Goal: Obtain resource: Download file/media

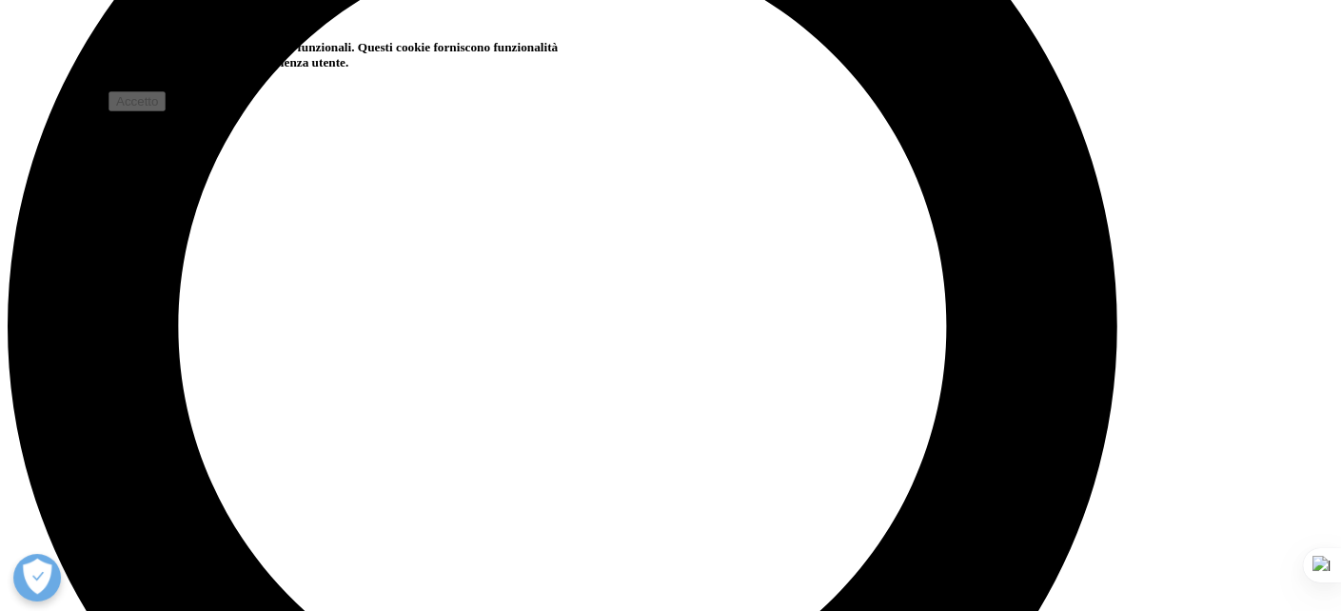
scroll to position [2027, 1123]
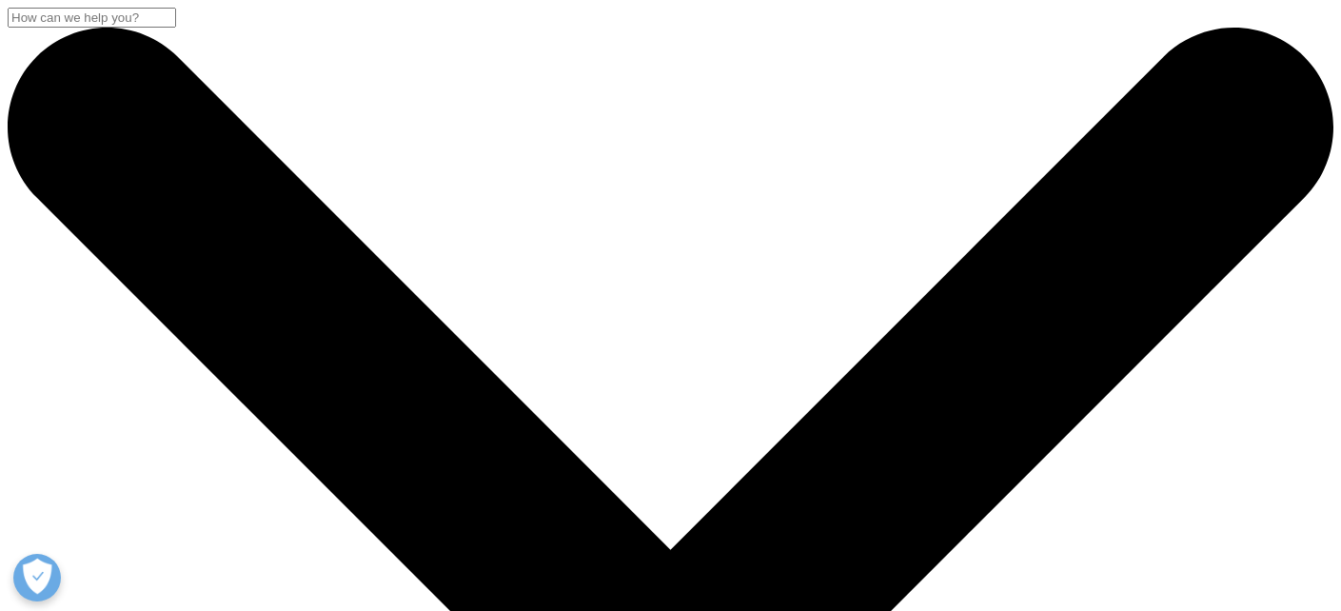
type input "Marino"
type input "Savina"
type input "marino.savina@interno.it"
type input "ANDICOSIIISASR"
select select "[GEOGRAPHIC_DATA]"
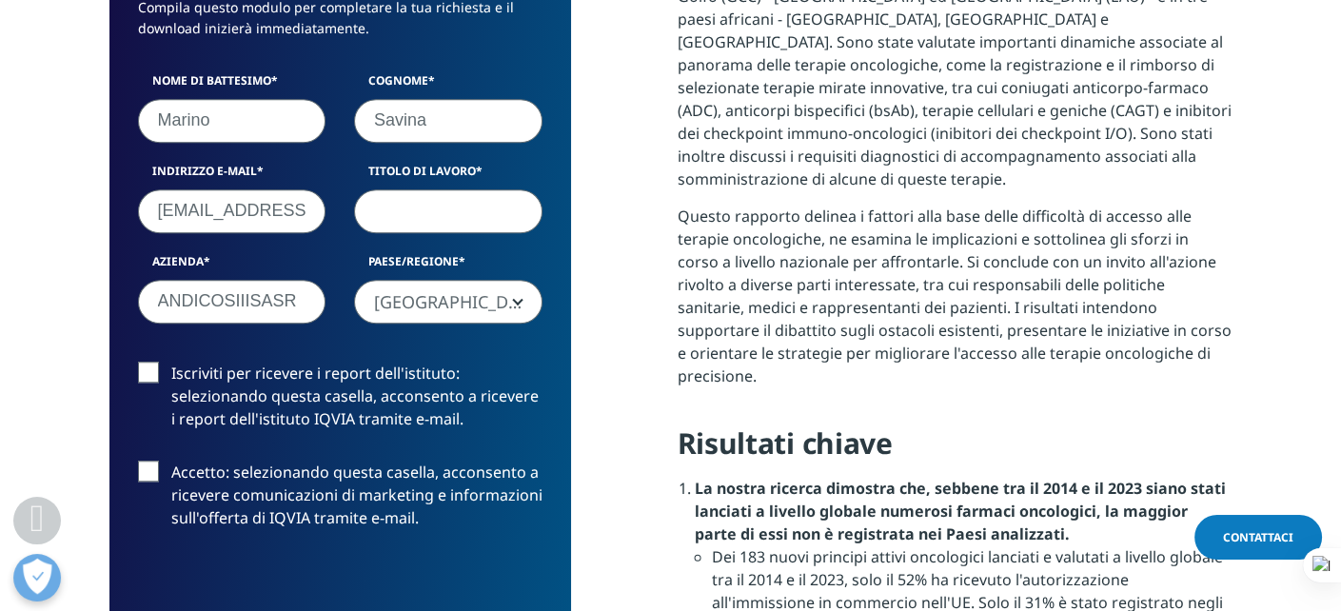
click at [448, 218] on input "Titolo di lavoro" at bounding box center [448, 211] width 188 height 44
type input "Direttore I.I.S.A.S.R. Centro Analisi, Studio & Ricerca"
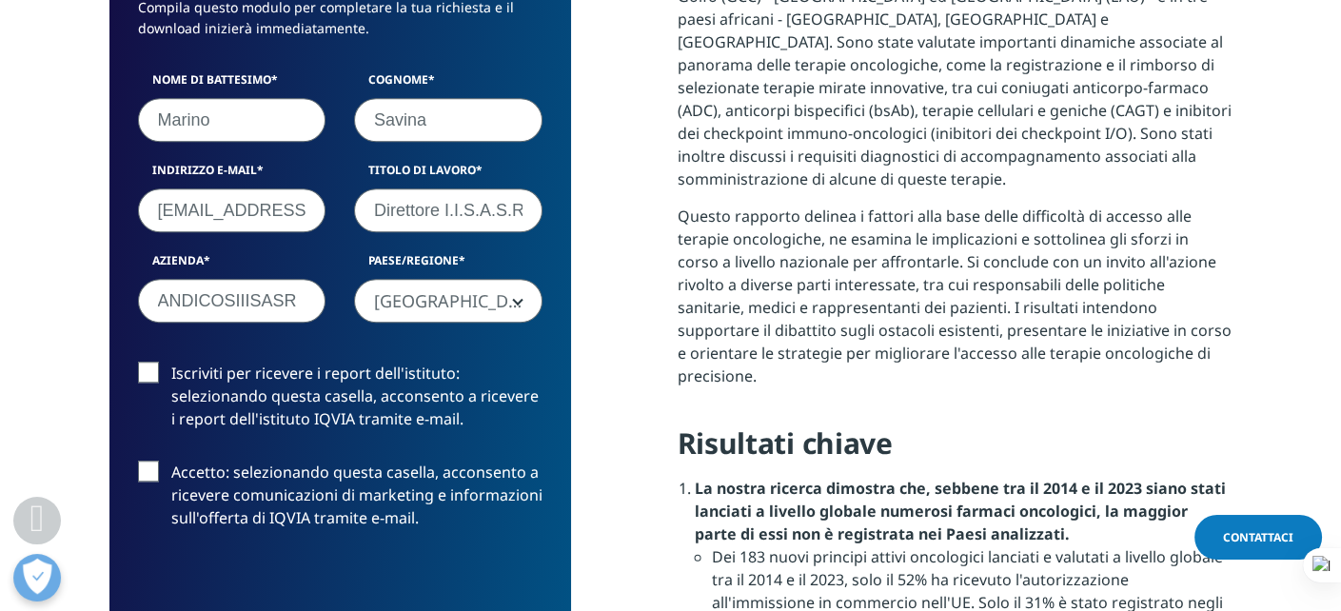
scroll to position [1450, 0]
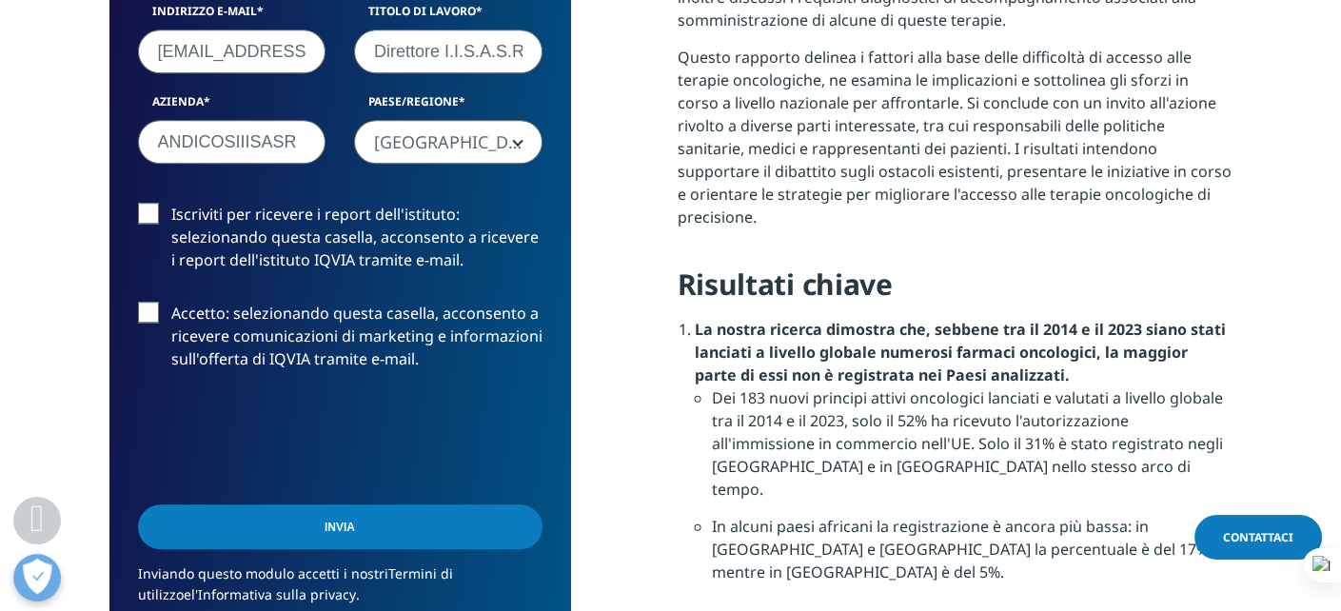
click at [152, 215] on label "Iscriviti per ricevere i report dell'istituto: selezionando questa casella, acc…" at bounding box center [340, 242] width 404 height 79
click at [171, 203] on input "Iscriviti per ricevere i report dell'istituto: selezionando questa casella, acc…" at bounding box center [171, 203] width 0 height 0
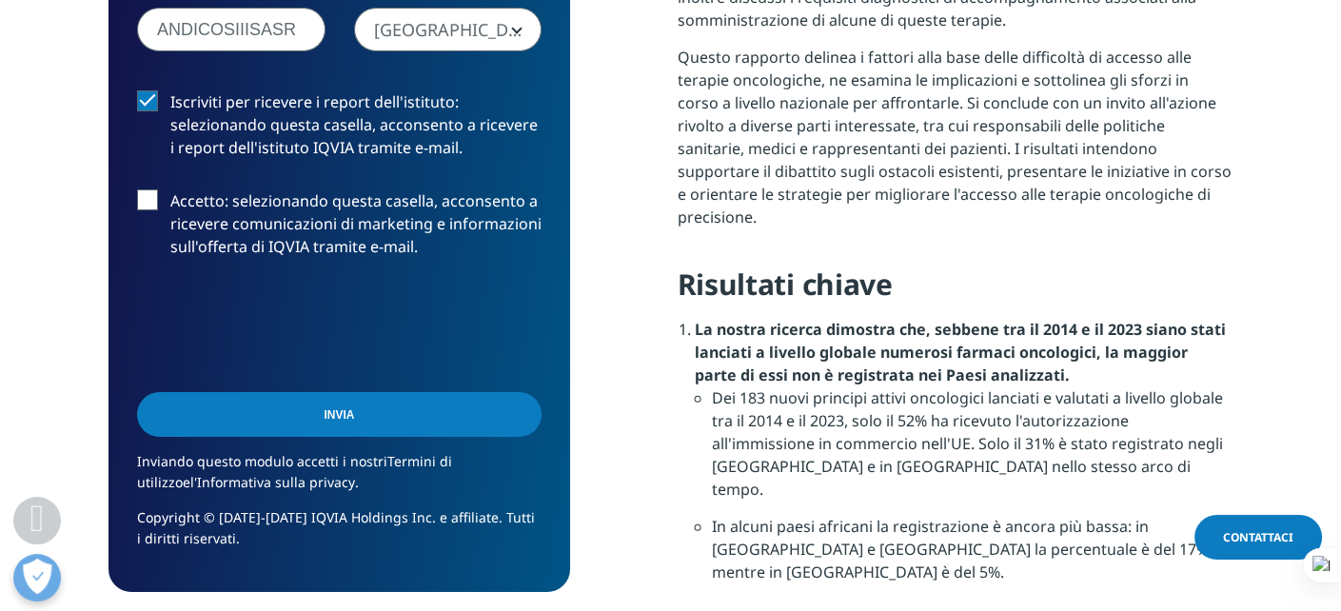
scroll to position [1609, 0]
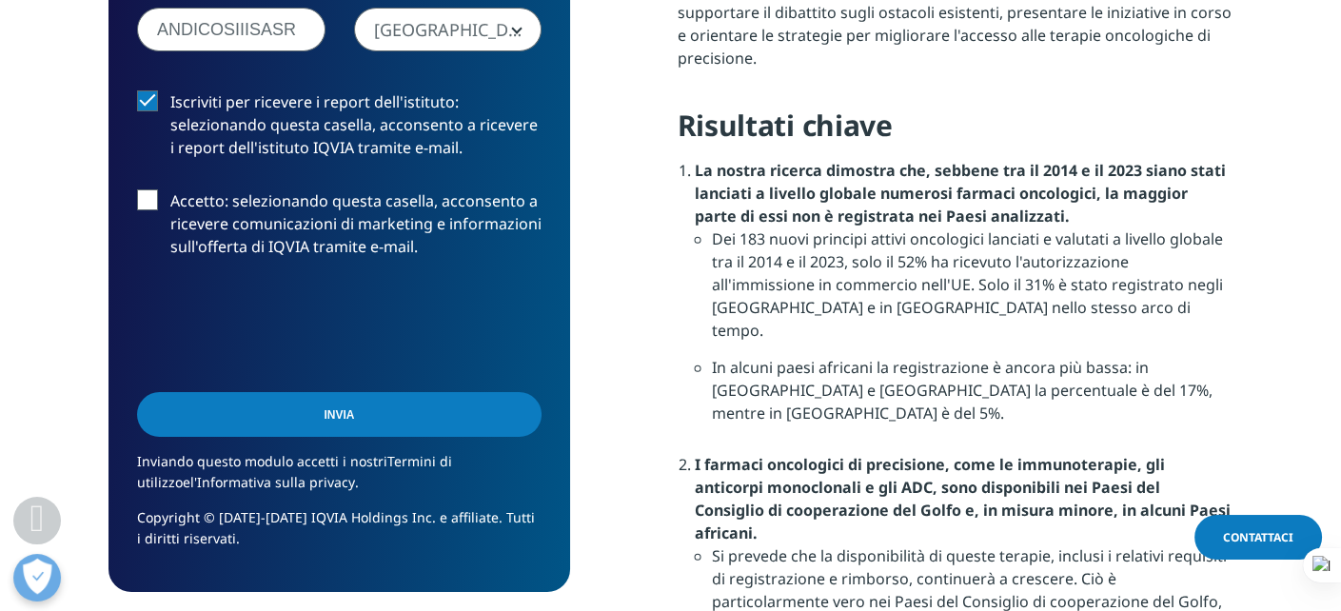
click at [146, 203] on label "Accetto: selezionando questa casella, acconsento a ricevere comunicazioni di ma…" at bounding box center [339, 228] width 404 height 79
click at [170, 189] on input "Accetto: selezionando questa casella, acconsento a ricevere comunicazioni di ma…" at bounding box center [170, 189] width 0 height 0
click at [347, 411] on input "Invia" at bounding box center [339, 414] width 404 height 45
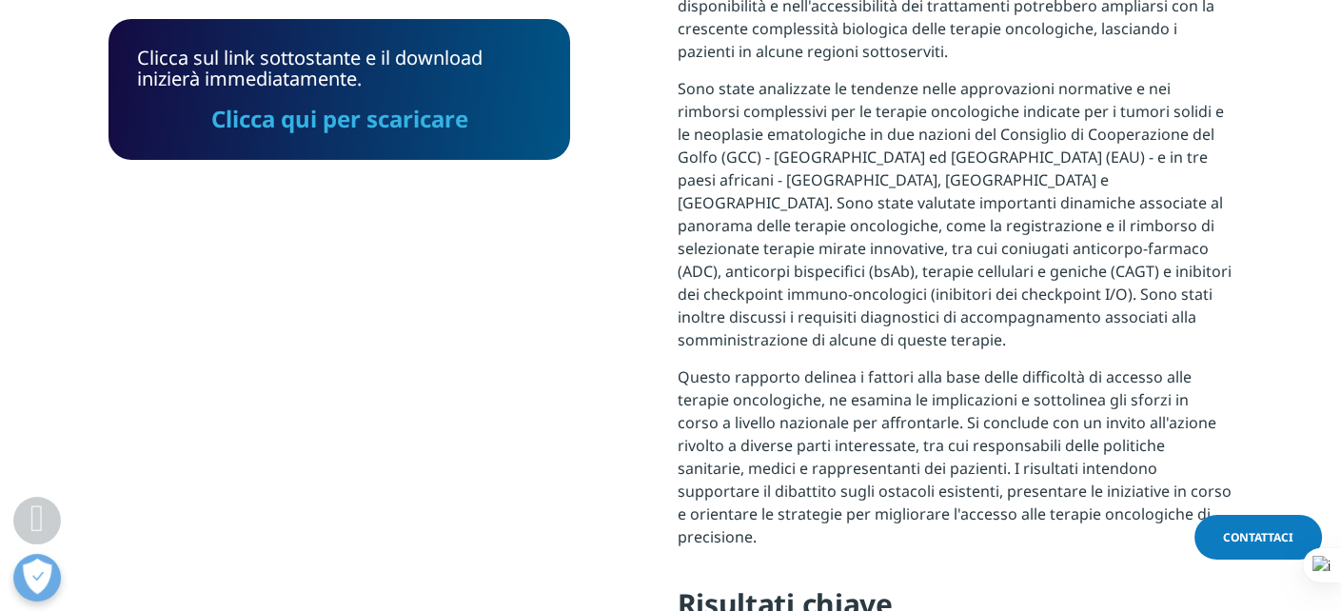
scroll to position [1225, 0]
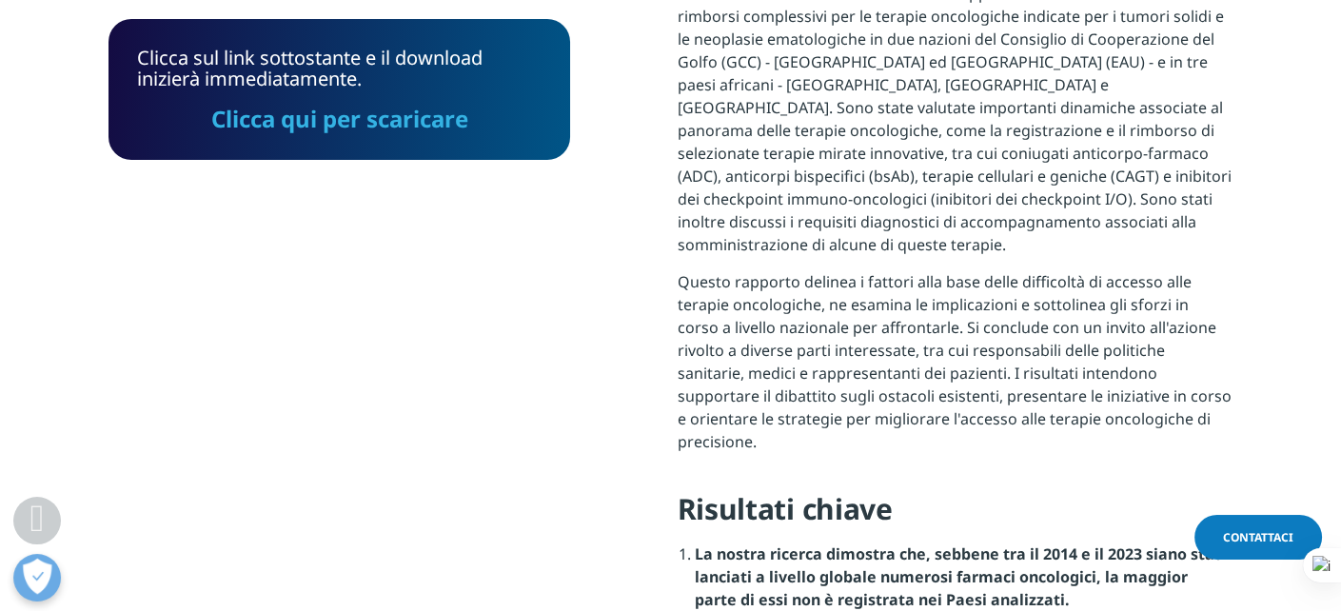
click at [370, 116] on font "Clicca qui per scaricare" at bounding box center [339, 118] width 257 height 31
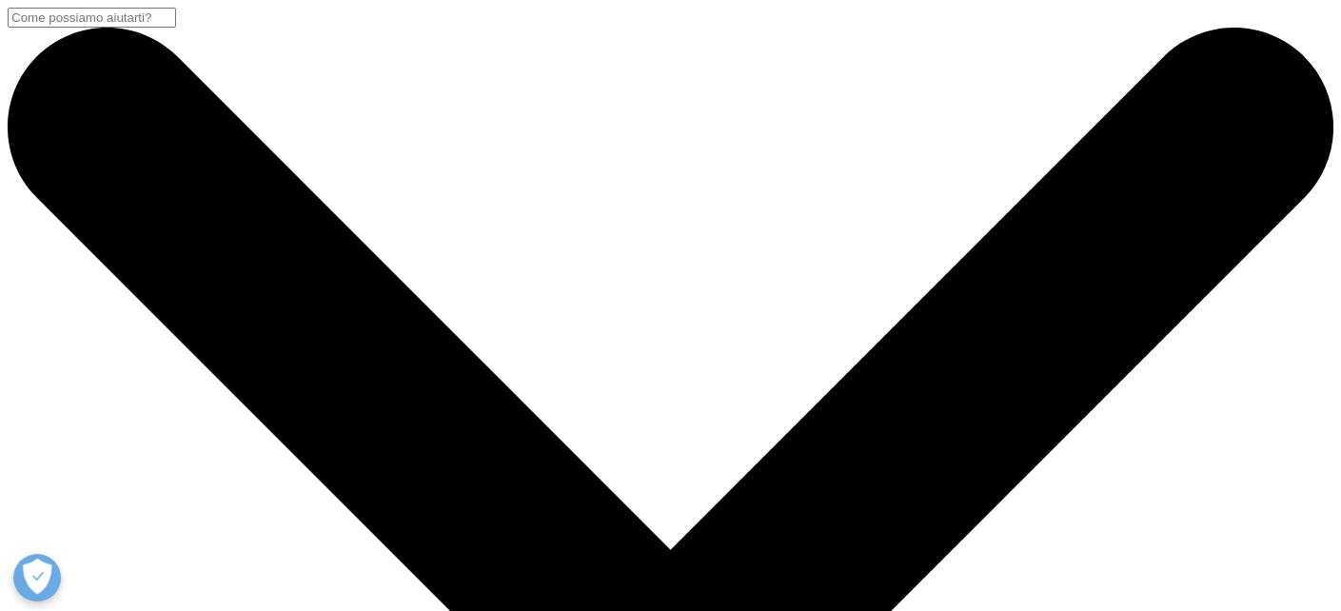
scroll to position [207, 1123]
drag, startPoint x: 0, startPoint y: 0, endPoint x: 821, endPoint y: 273, distance: 865.3
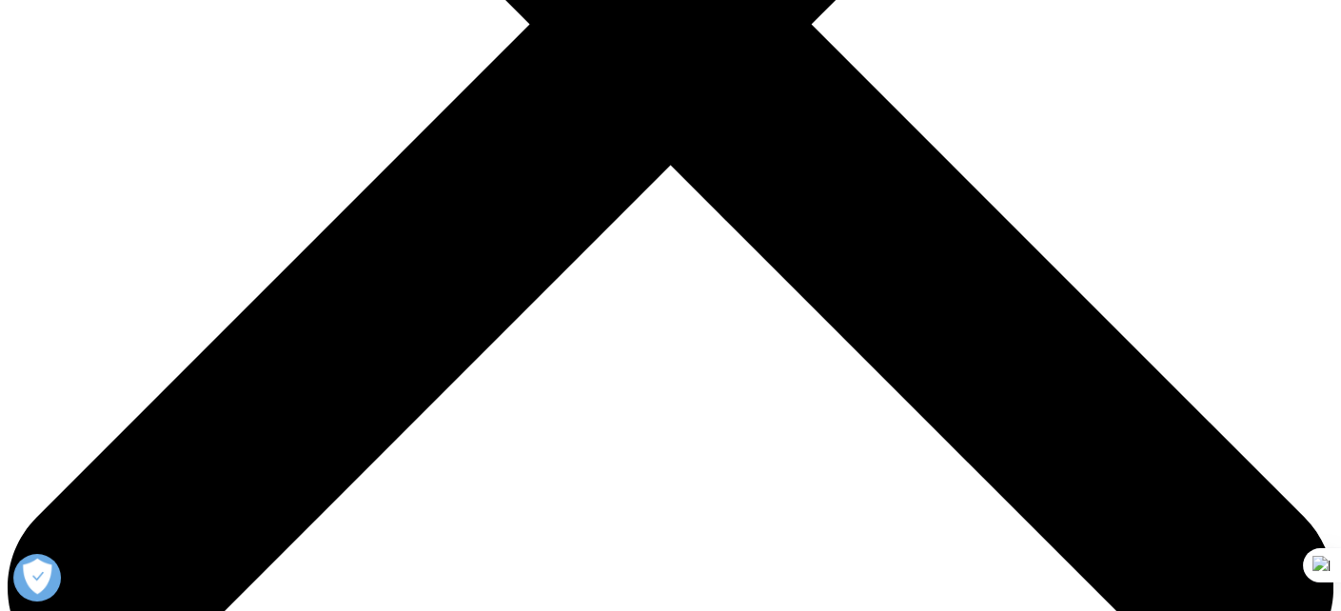
scroll to position [761, 0]
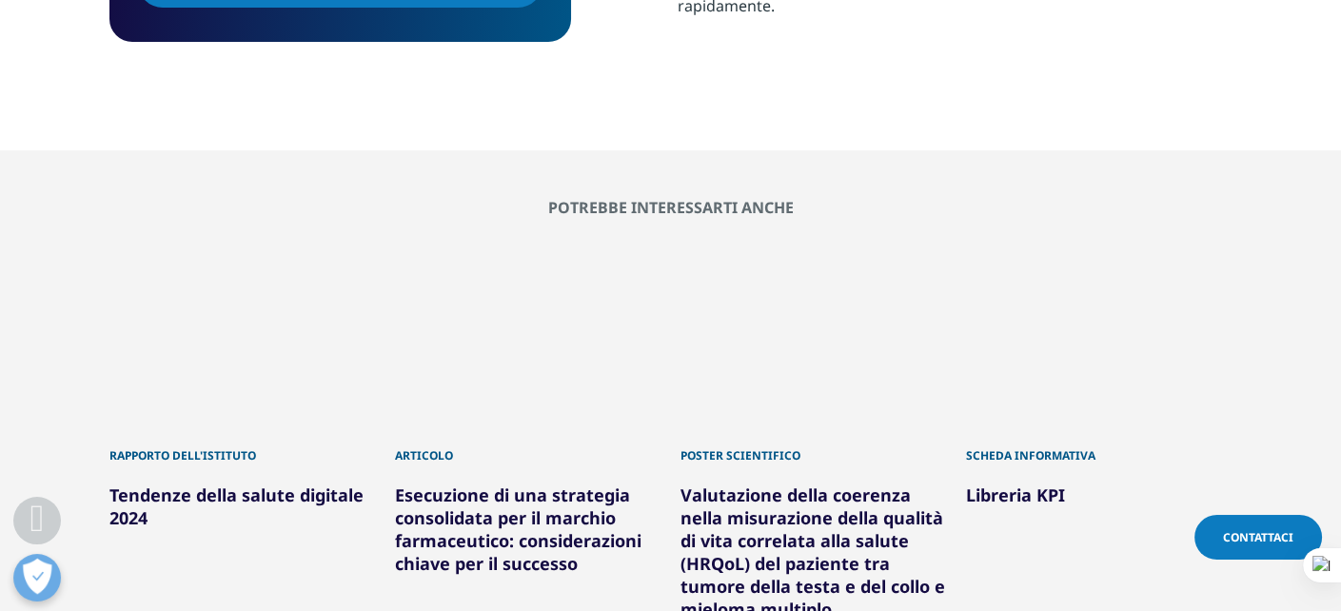
scroll to position [1204, 0]
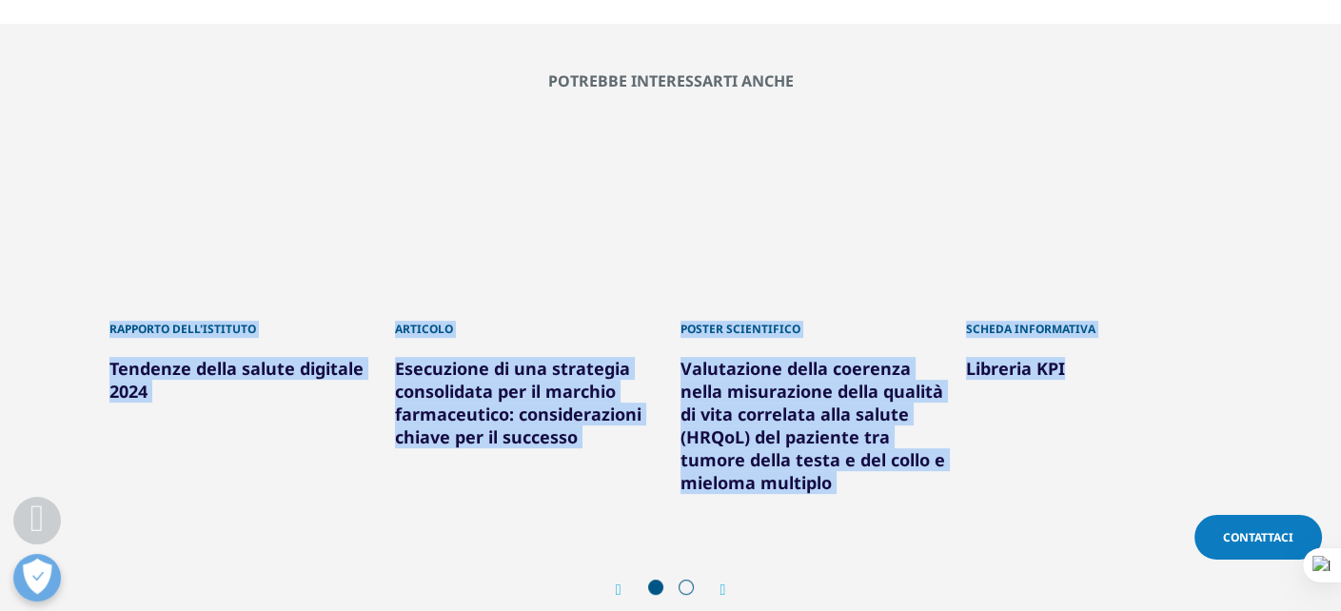
drag, startPoint x: 97, startPoint y: 303, endPoint x: 1069, endPoint y: 354, distance: 973.6
click at [1089, 425] on div "Potrebbe interessarti anche Rapporto dell'istituto Tendenze della salute digita…" at bounding box center [670, 345] width 1283 height 546
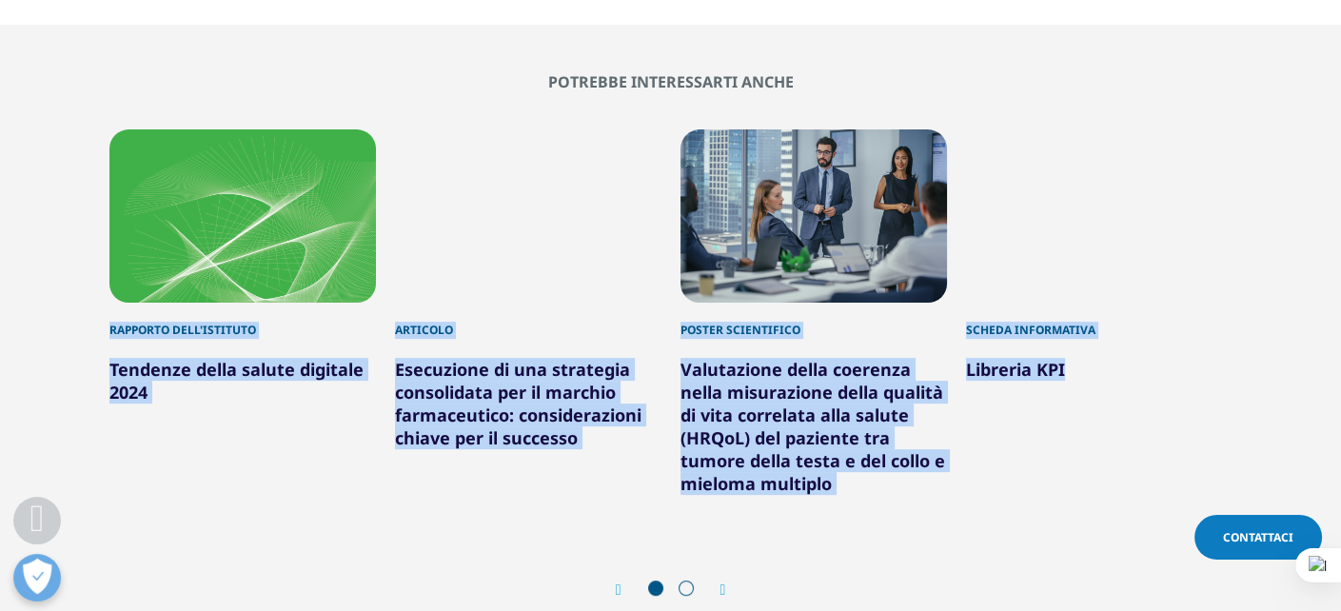
copy div "Rapporto dell'istituto Tendenze della salute digitale 2024 Articolo Esecuzione …"
